Goal: Information Seeking & Learning: Learn about a topic

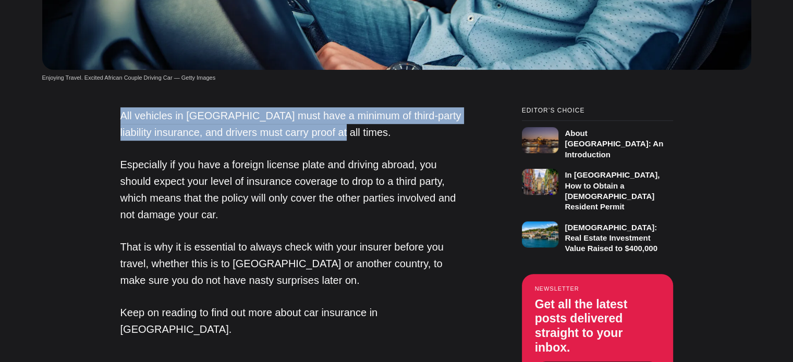
drag, startPoint x: 354, startPoint y: 134, endPoint x: 122, endPoint y: 123, distance: 232.8
click at [122, 123] on p "All vehicles in [GEOGRAPHIC_DATA] must have a minimum of third-party liability …" at bounding box center [294, 123] width 349 height 33
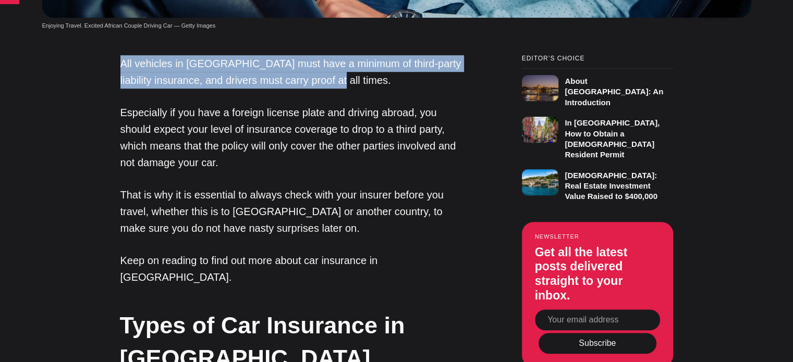
copy p "All vehicles in [GEOGRAPHIC_DATA] must have a minimum of third-party liability …"
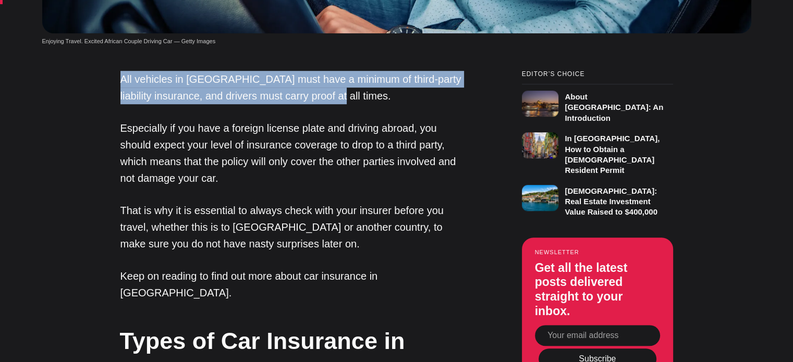
scroll to position [730, 0]
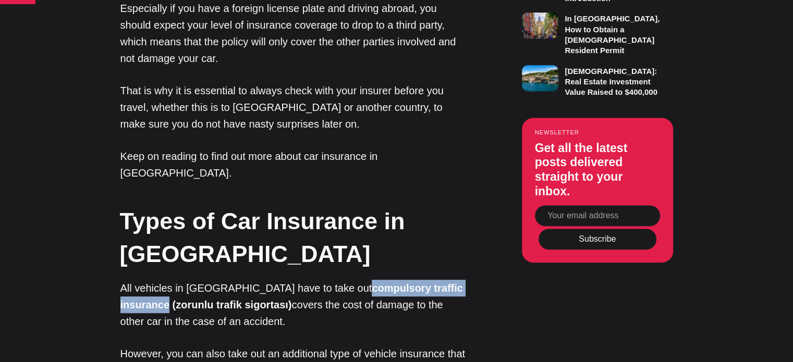
drag, startPoint x: 298, startPoint y: 273, endPoint x: 434, endPoint y: 269, distance: 136.1
click at [434, 283] on strong "compulsory traffic insurance (zorunlu trafik sigortası)" at bounding box center [291, 297] width 342 height 28
copy strong "compulsory traffic insurance"
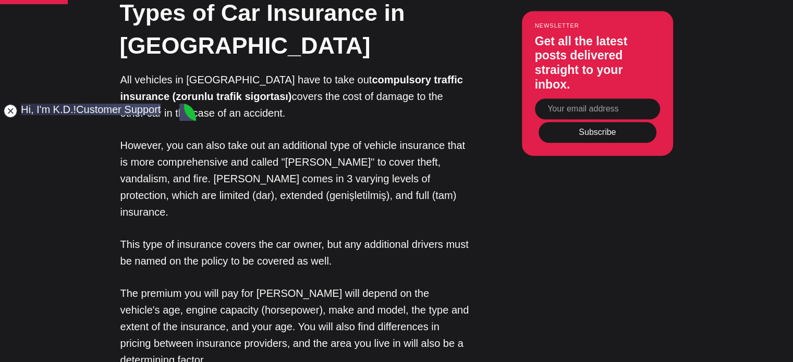
click at [13, 112] on jdiv at bounding box center [10, 111] width 15 height 15
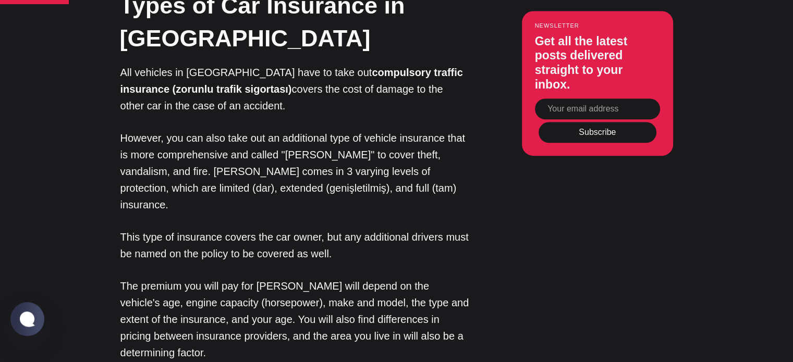
scroll to position [886, 0]
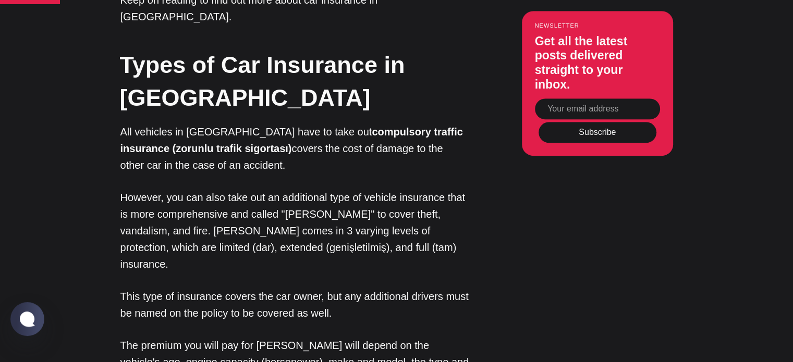
click at [179, 198] on p "However, you can also take out an additional type of vehicle insurance that is …" at bounding box center [294, 230] width 349 height 83
copy p "comprehensive"
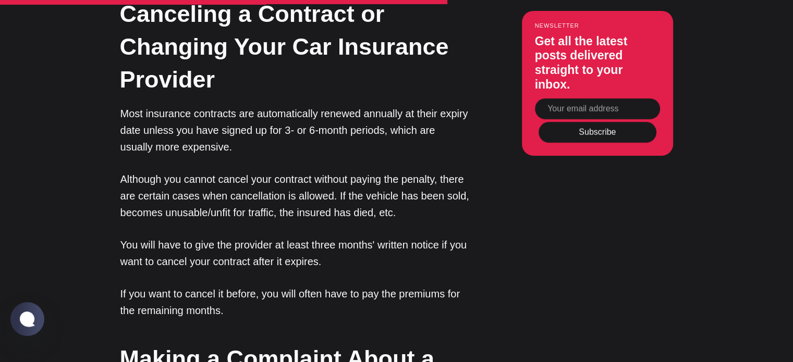
scroll to position [3649, 0]
